Goal: Information Seeking & Learning: Learn about a topic

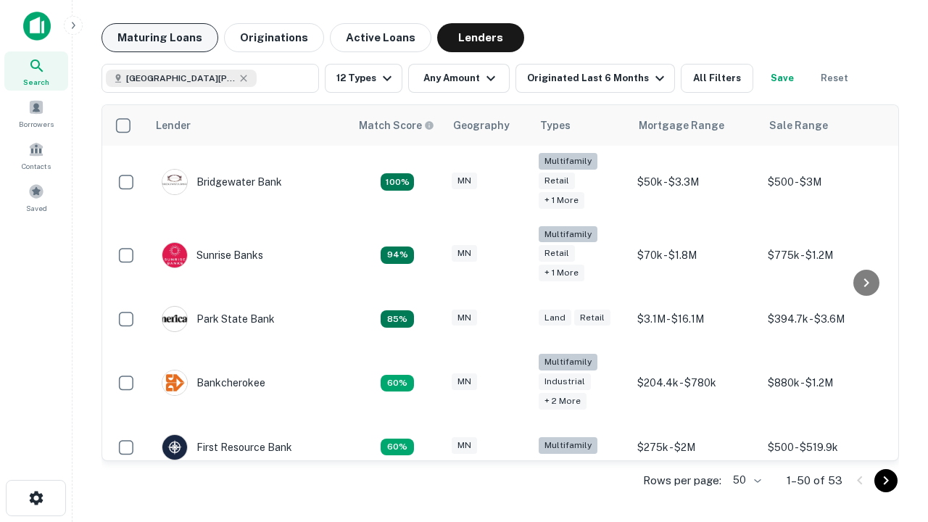
click at [160, 38] on button "Maturing Loans" at bounding box center [160, 37] width 117 height 29
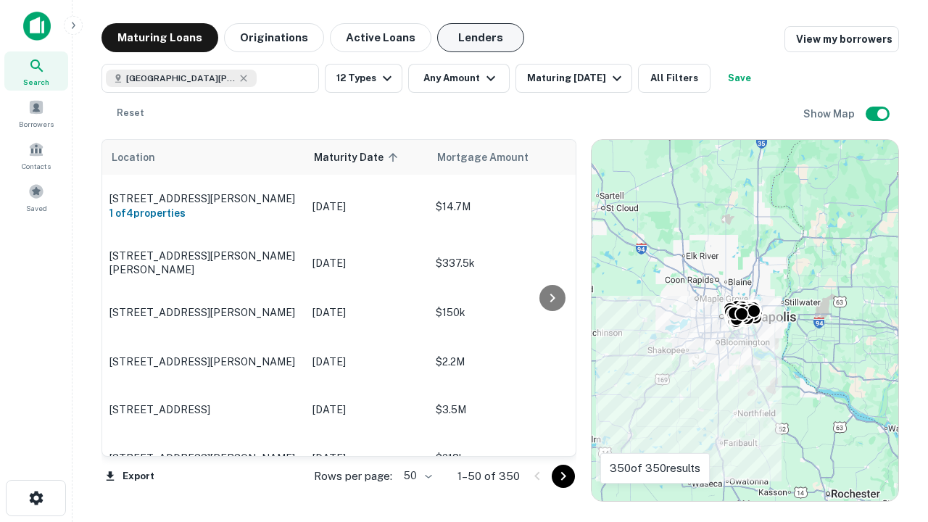
click at [481, 38] on button "Lenders" at bounding box center [480, 37] width 87 height 29
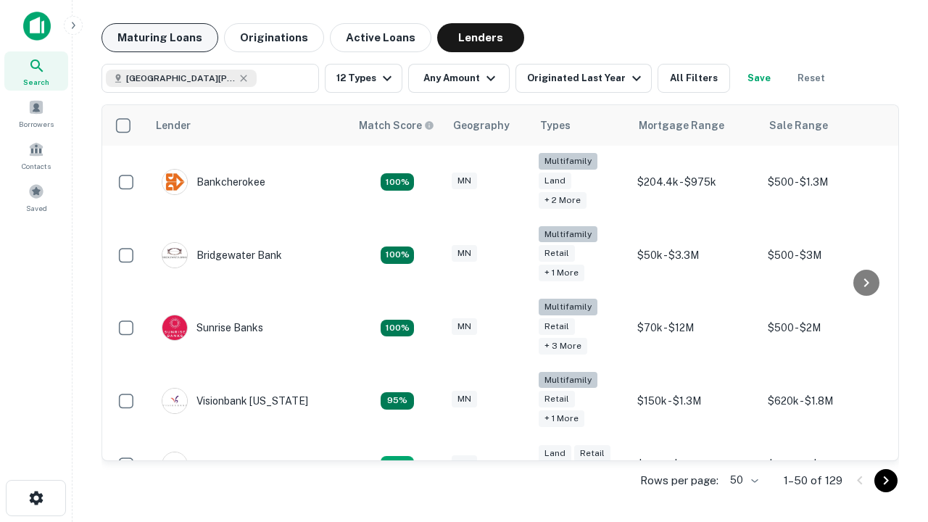
click at [160, 38] on button "Maturing Loans" at bounding box center [160, 37] width 117 height 29
